Goal: Task Accomplishment & Management: Complete application form

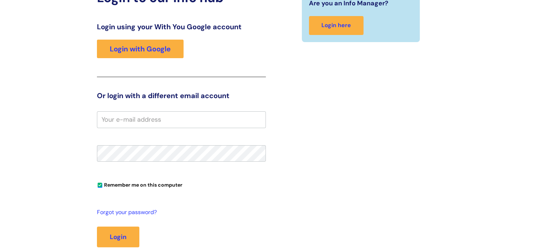
scroll to position [71, 0]
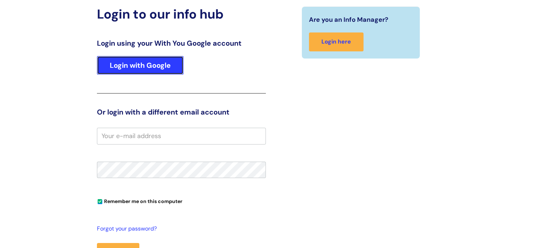
click at [123, 68] on link "Login with Google" at bounding box center [140, 65] width 87 height 19
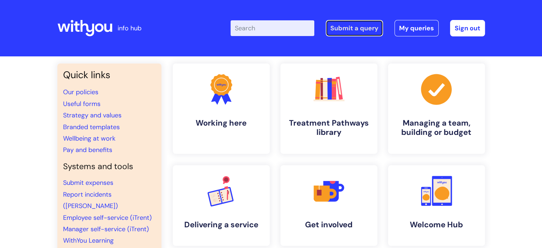
drag, startPoint x: 372, startPoint y: 30, endPoint x: 367, endPoint y: 34, distance: 6.6
click at [372, 30] on link "Submit a query" at bounding box center [353, 28] width 57 height 16
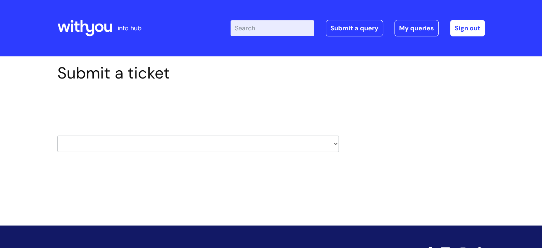
click at [336, 142] on select "HR / People IT and Support Clinical Drug Alerts Finance Accounts Data Support T…" at bounding box center [197, 143] width 281 height 16
select select "it_and_support"
click at [57, 135] on select "HR / People IT and Support Clinical Drug Alerts Finance Accounts Data Support T…" at bounding box center [197, 143] width 281 height 16
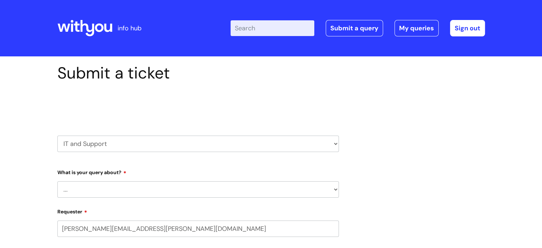
select select "80004286524"
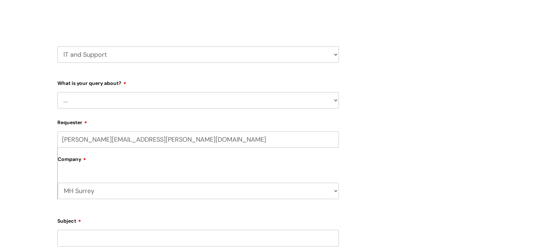
scroll to position [107, 0]
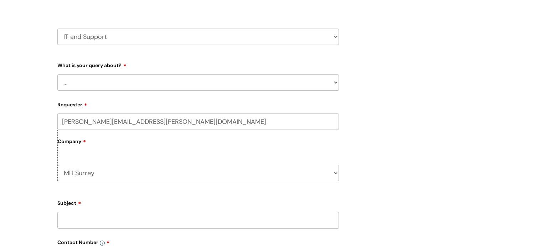
click at [335, 82] on select "... Mobile Phone Reset & MFA Accounts, Starters and Leavers IT Hardware issue I…" at bounding box center [197, 82] width 281 height 16
select select "System/software"
click at [57, 74] on select "... Mobile Phone Reset & MFA Accounts, Starters and Leavers IT Hardware issue I…" at bounding box center [197, 82] width 281 height 16
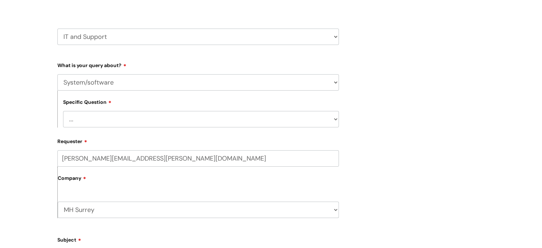
click at [335, 119] on select "... Halo PCMIS Iaptus NHS Email CJSM Email Mitel Another System Google (Workspa…" at bounding box center [201, 119] width 276 height 16
select select "Google (Workspace)"
click at [63, 111] on select "... Halo PCMIS Iaptus NHS Email CJSM Email Mitel Another System Google (Workspa…" at bounding box center [201, 119] width 276 height 16
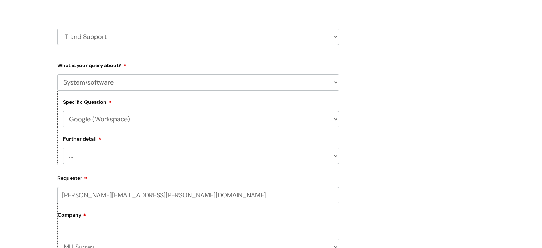
click at [338, 156] on div "Submit a ticket Select issue type HR / People IT and Support Clinical Drug Aler…" at bounding box center [198, 228] width 292 height 542
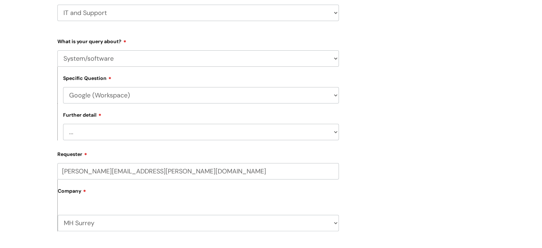
scroll to position [178, 0]
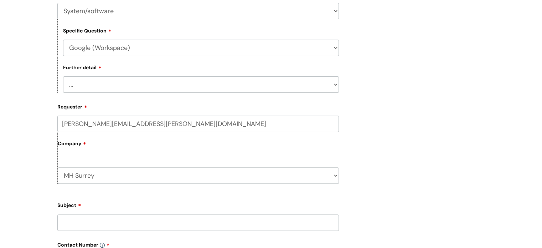
click at [336, 86] on select "... I’d like to add/remove user(s) to a shared email inbox I’d like to add/remo…" at bounding box center [201, 84] width 276 height 16
select select "Anything else"
click at [63, 77] on select "... I’d like to add/remove user(s) to a shared email inbox I’d like to add/remo…" at bounding box center [201, 84] width 276 height 16
click at [339, 47] on div "Submit a ticket Select issue type HR / People IT and Support Clinical Drug Aler…" at bounding box center [198, 156] width 292 height 542
click at [335, 46] on select "... Halo PCMIS Iaptus NHS Email CJSM Email Mitel Another System Google (Workspa…" at bounding box center [201, 48] width 276 height 16
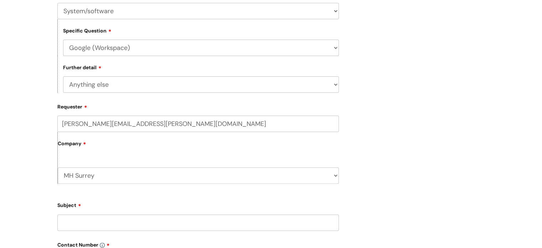
click at [470, 128] on div "Submit a ticket Select issue type HR / People IT and Support Clinical Drug Aler…" at bounding box center [271, 156] width 438 height 542
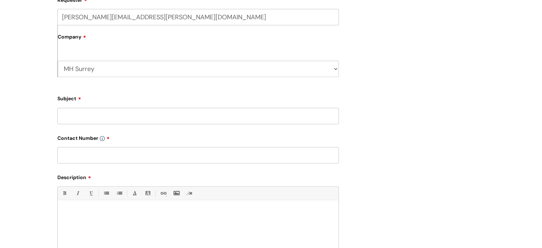
scroll to position [285, 0]
click at [242, 119] on input "Subject" at bounding box center [197, 115] width 281 height 16
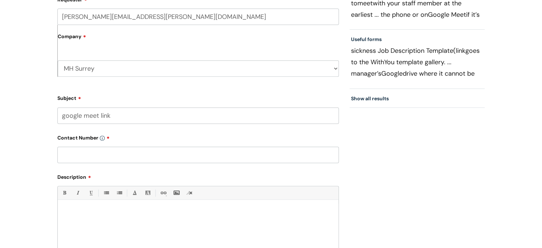
click at [159, 117] on input "google meet link" at bounding box center [197, 115] width 281 height 16
paste input "[DOMAIN_NAME][URL]"
type input "google meet link [DOMAIN_NAME][URL]"
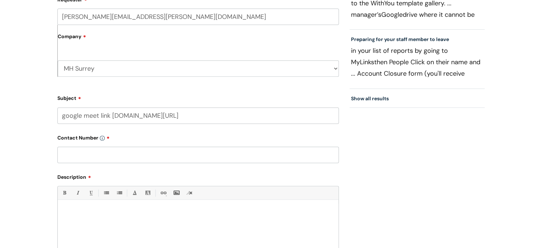
click at [118, 158] on input "text" at bounding box center [197, 154] width 281 height 16
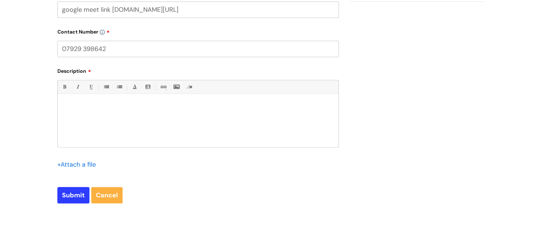
scroll to position [392, 0]
type input "07929 398642"
click at [154, 114] on div at bounding box center [198, 121] width 281 height 49
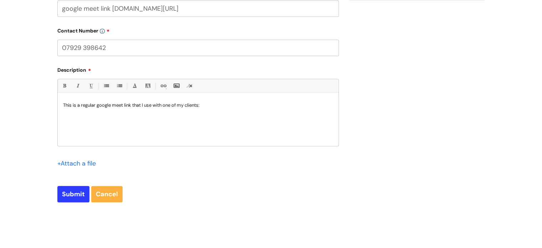
click at [241, 108] on p "This is a regular google meet link that I use with one of my clients:" at bounding box center [198, 105] width 270 height 6
click at [176, 118] on div "This is a regular google meet link that I use with one of my clients: BE018759.…" at bounding box center [198, 121] width 281 height 49
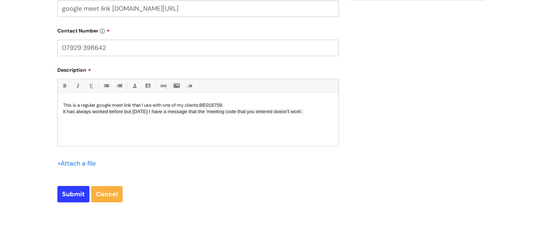
click at [85, 165] on input "file" at bounding box center [75, 162] width 36 height 9
click at [281, 123] on div "This is a regular google meet link that I use with one of my clients: BE018759.…" at bounding box center [198, 121] width 281 height 49
click at [74, 194] on input "Submit" at bounding box center [73, 194] width 32 height 16
type input "Please Wait..."
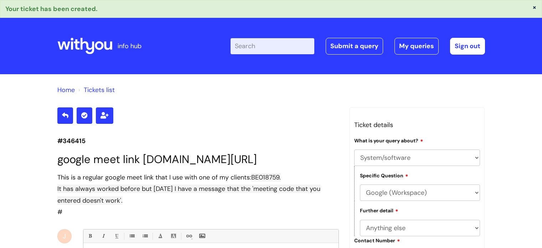
select select "System/software"
select select "Google (Workspace)"
select select "Anything else"
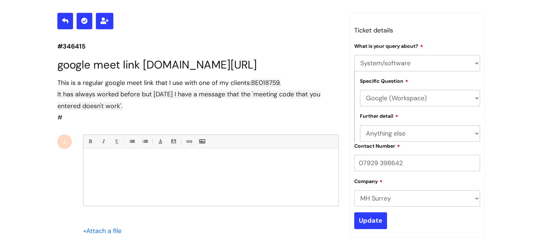
scroll to position [59, 0]
